Goal: Find specific page/section: Find specific page/section

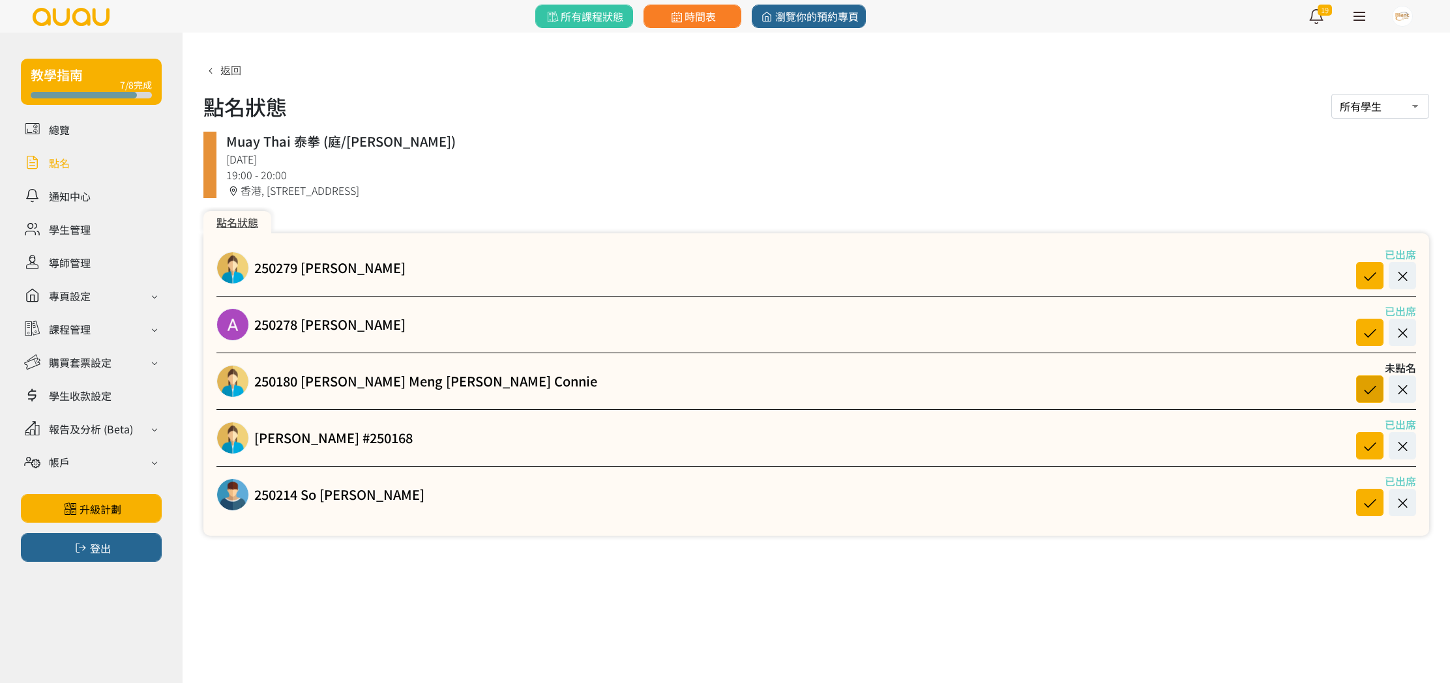
click at [1367, 385] on icon at bounding box center [1369, 390] width 25 height 18
click at [70, 166] on link at bounding box center [91, 162] width 141 height 23
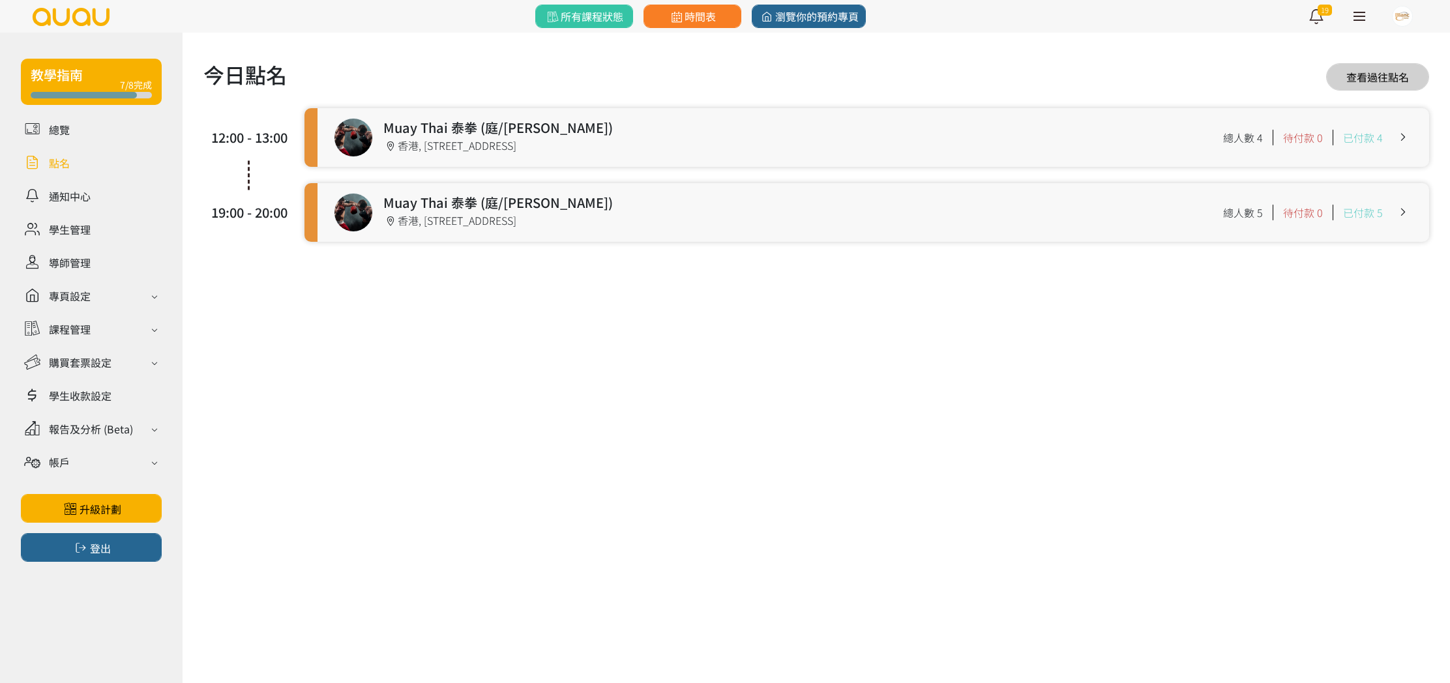
click at [521, 194] on link at bounding box center [872, 212] width 1111 height 59
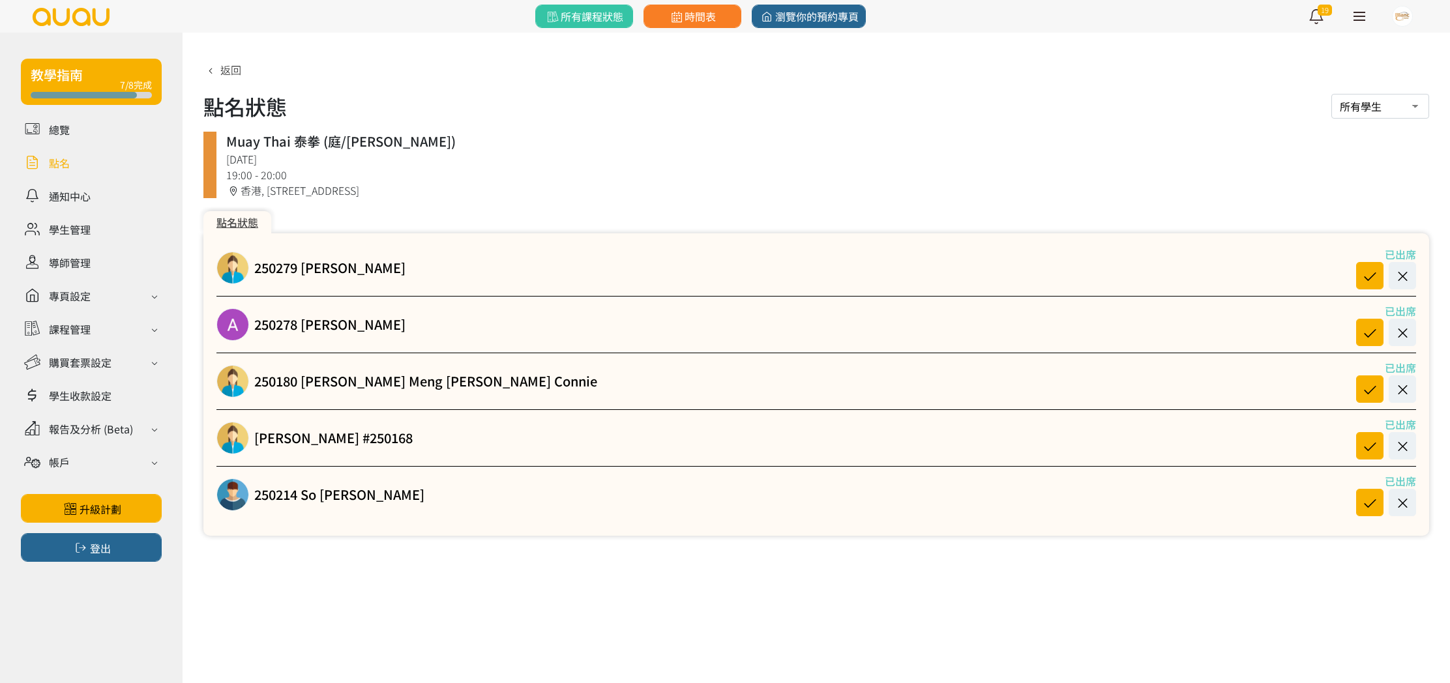
click at [61, 159] on link at bounding box center [91, 162] width 141 height 23
